Goal: Task Accomplishment & Management: Manage account settings

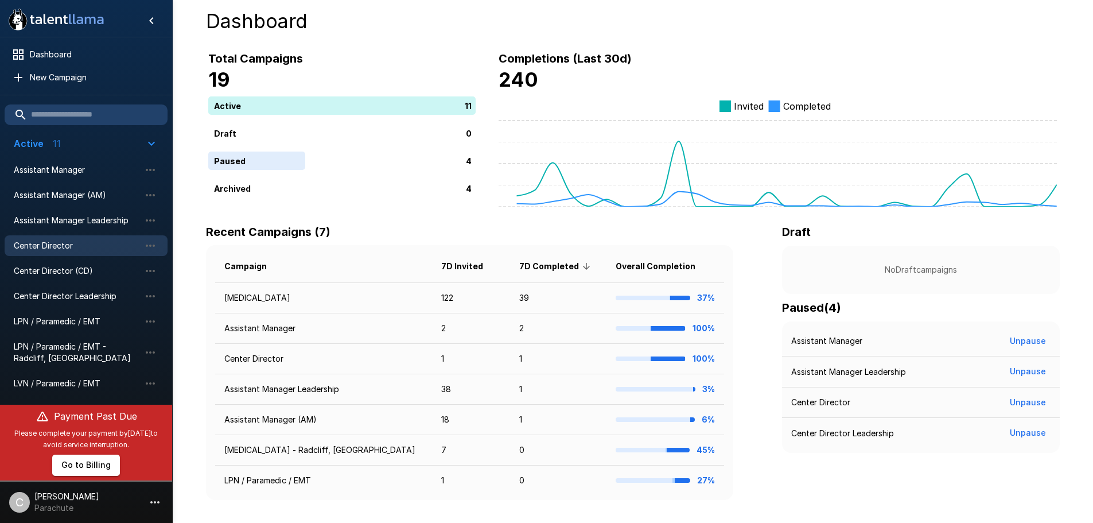
click at [71, 243] on span "Center Director" at bounding box center [77, 245] width 126 height 11
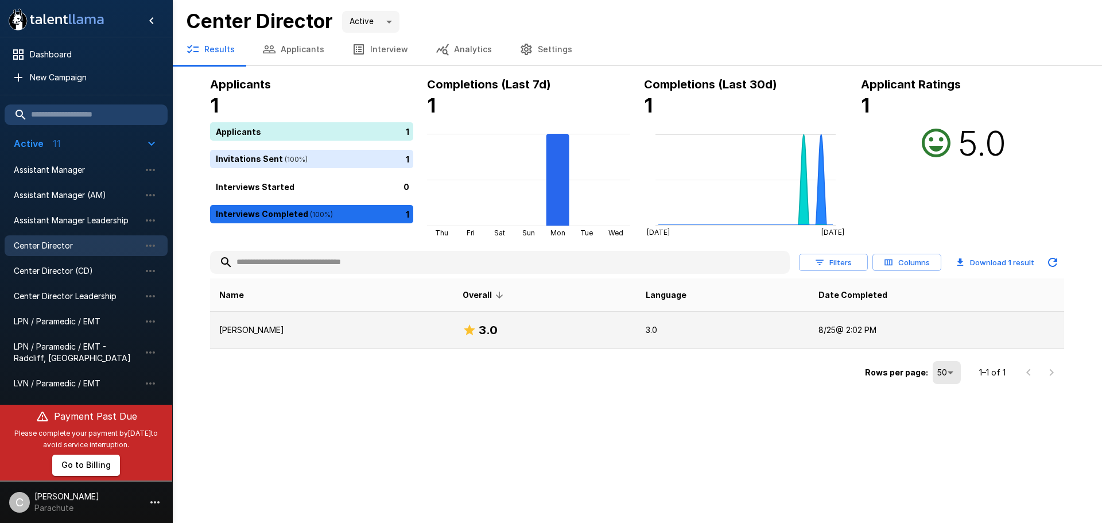
click at [263, 330] on p "[PERSON_NAME]" at bounding box center [331, 329] width 225 height 11
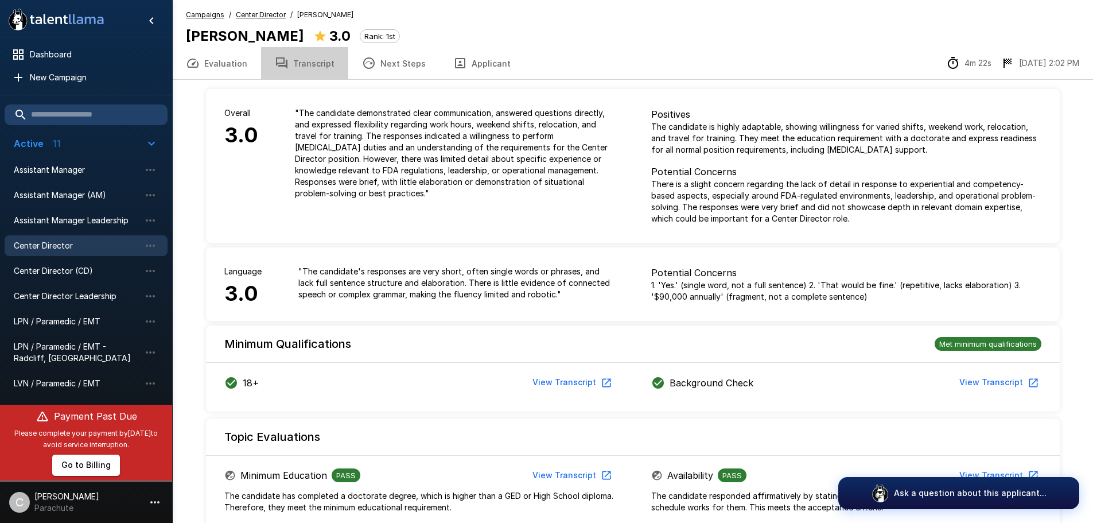
click at [315, 65] on button "Transcript" at bounding box center [304, 63] width 87 height 32
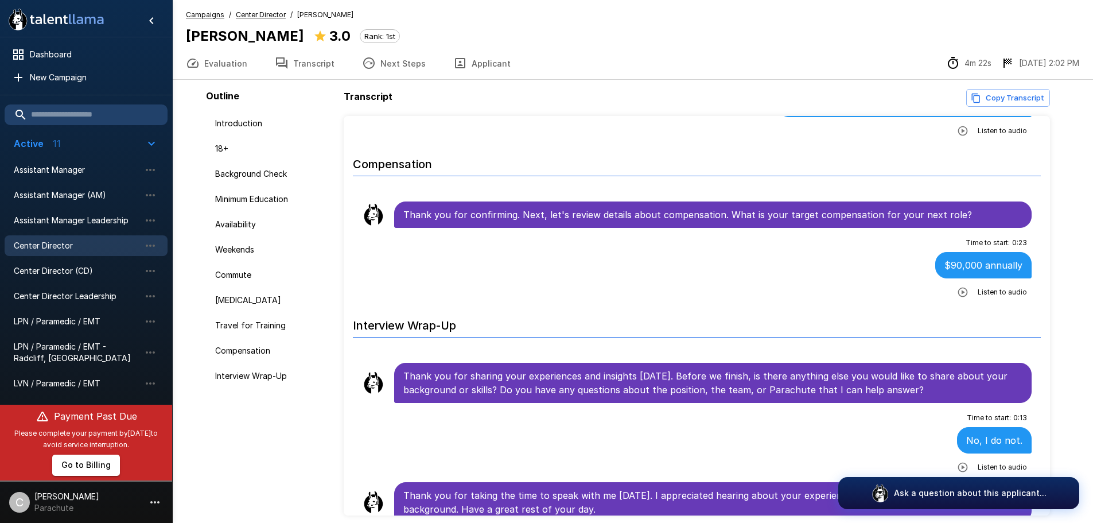
scroll to position [48, 0]
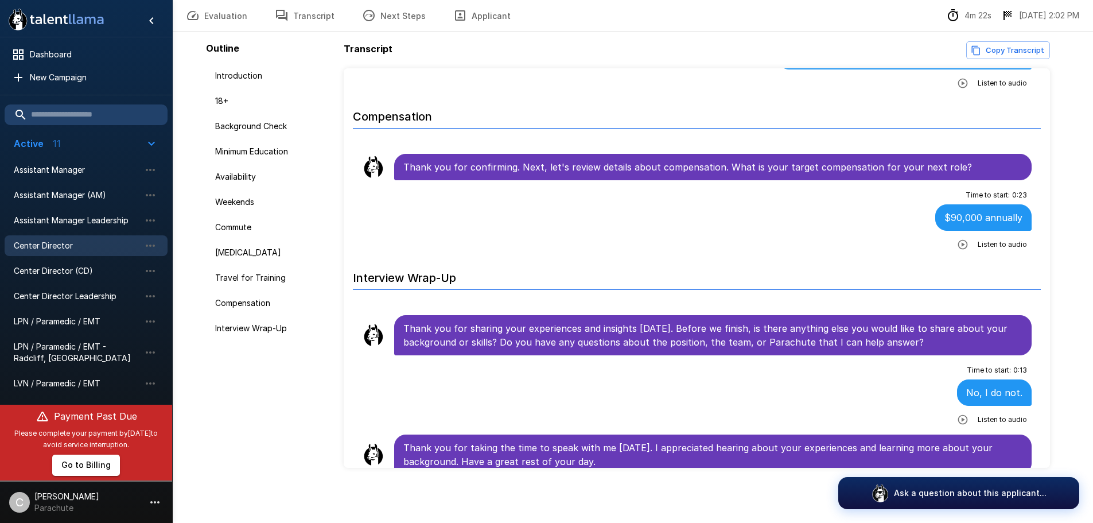
click at [210, 24] on button "Evaluation" at bounding box center [216, 15] width 89 height 32
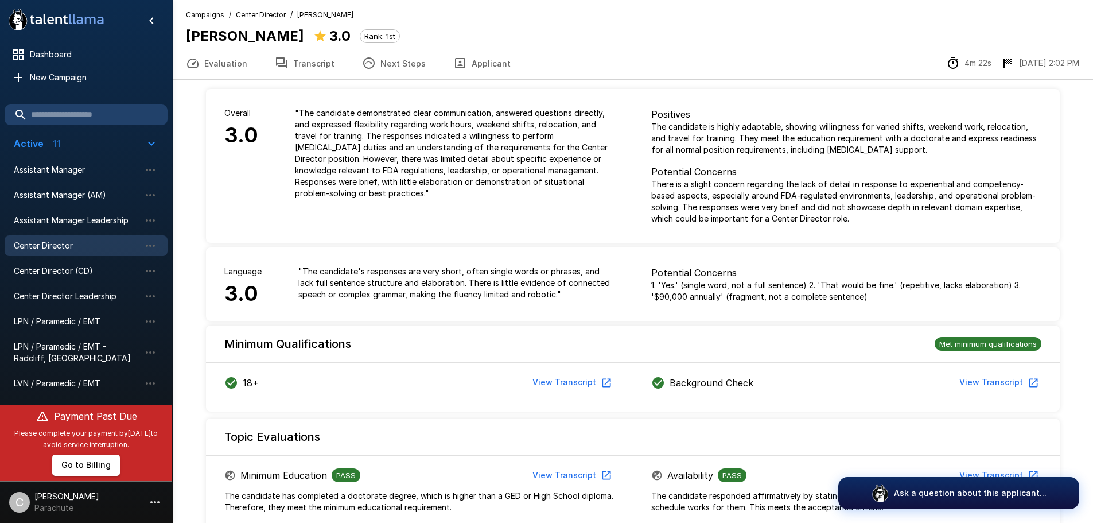
click at [273, 18] on u "Center Director" at bounding box center [261, 14] width 50 height 9
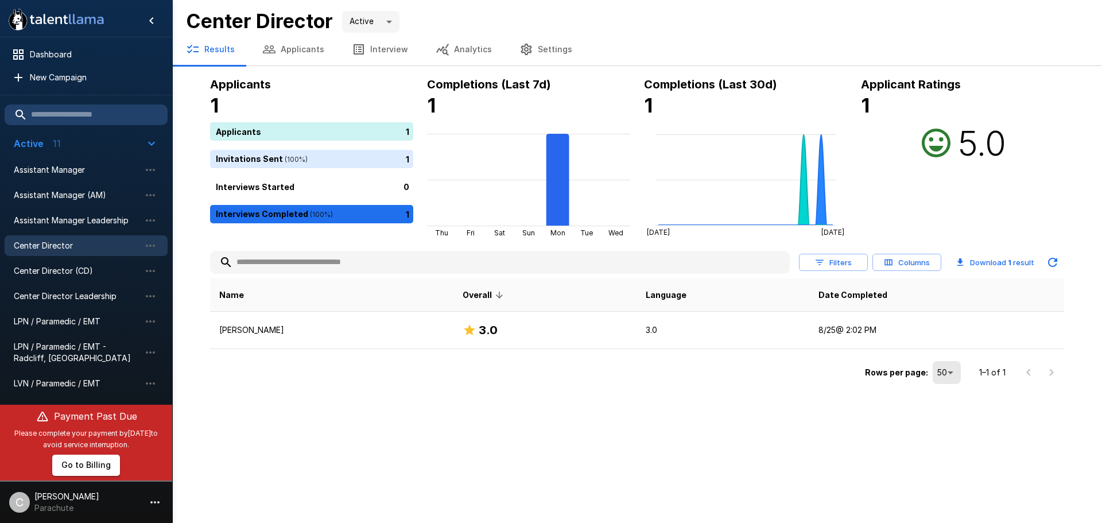
click at [296, 48] on button "Applicants" at bounding box center [293, 49] width 90 height 32
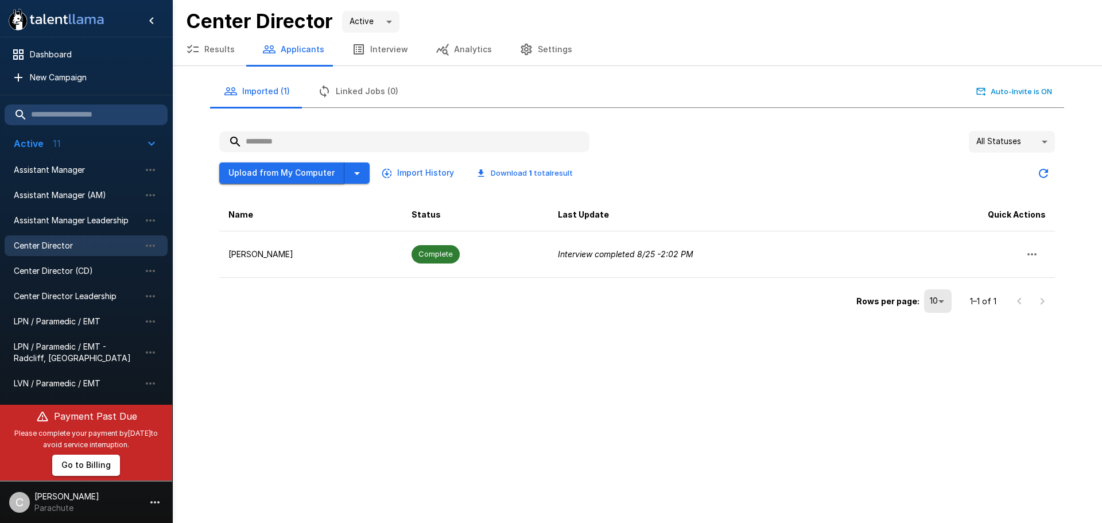
click at [283, 170] on button "Upload from My Computer" at bounding box center [281, 172] width 125 height 21
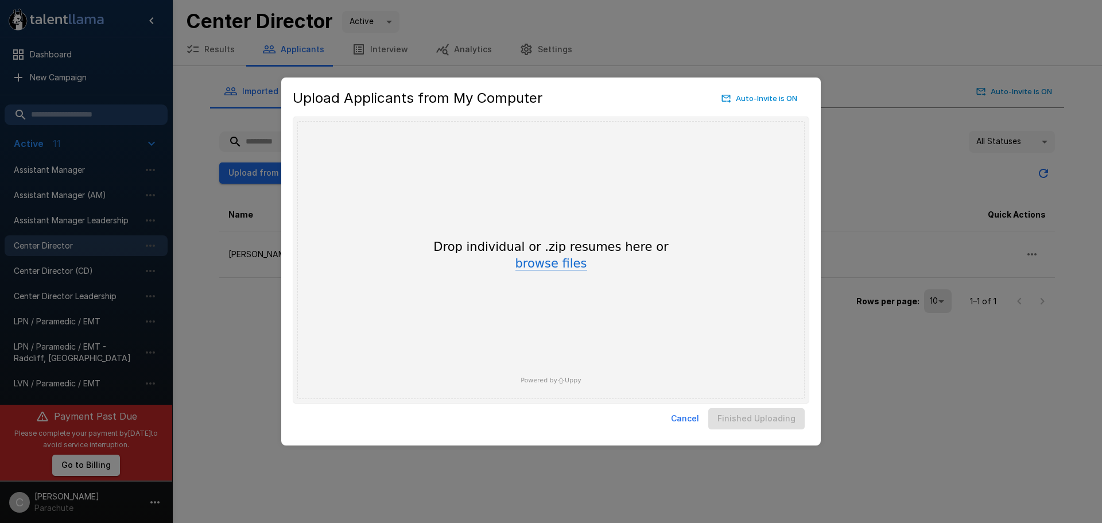
click at [561, 270] on button "browse files" at bounding box center [551, 264] width 72 height 13
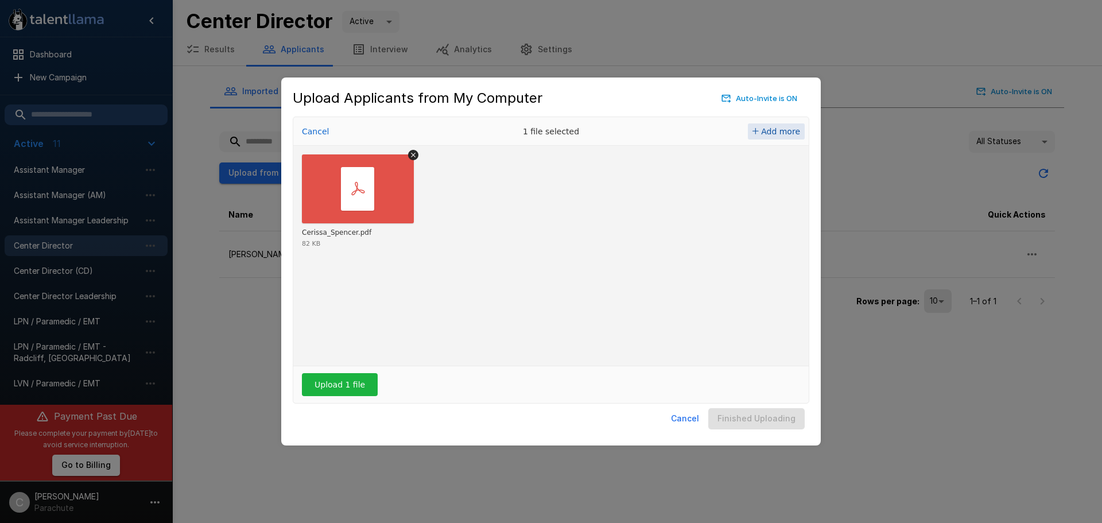
click at [776, 129] on span "Add more" at bounding box center [780, 131] width 39 height 9
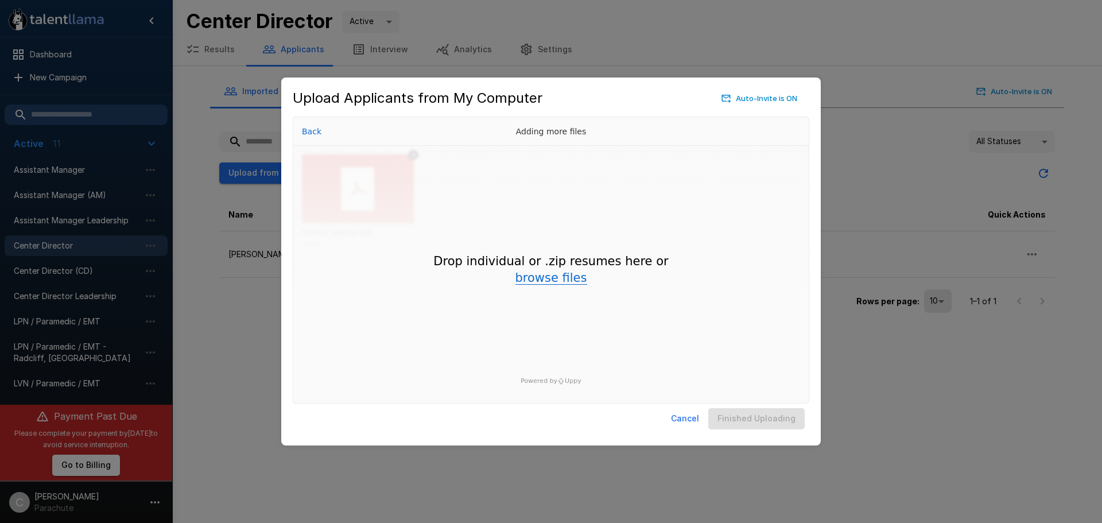
click at [569, 282] on button "browse files" at bounding box center [551, 278] width 72 height 13
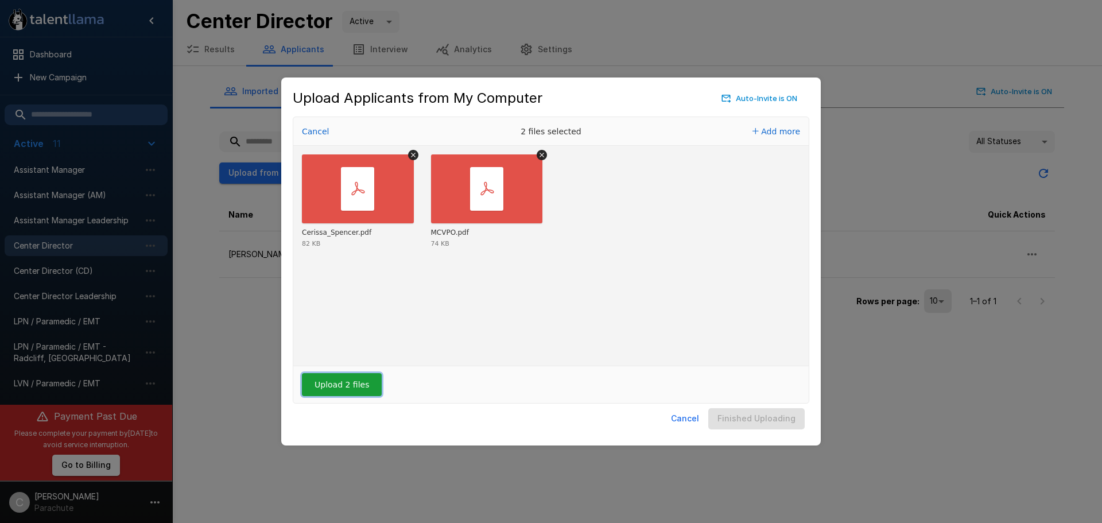
click at [321, 380] on button "Upload 2 files" at bounding box center [342, 384] width 80 height 23
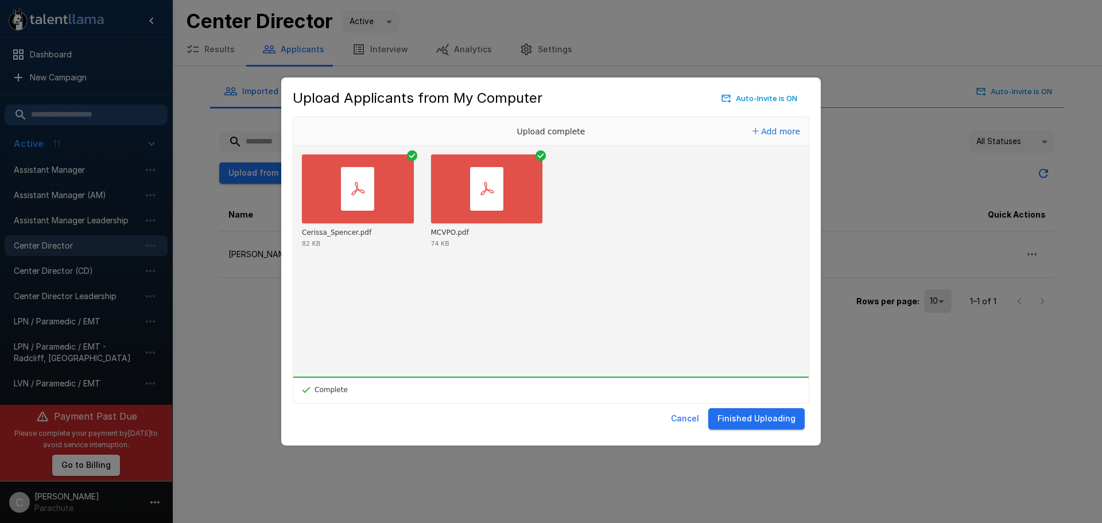
click at [762, 421] on button "Finished Uploading" at bounding box center [756, 418] width 96 height 21
